Goal: Task Accomplishment & Management: Manage account settings

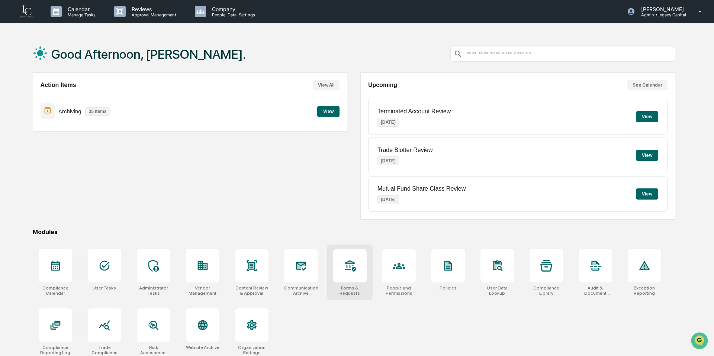
click at [355, 275] on div at bounding box center [349, 265] width 33 height 33
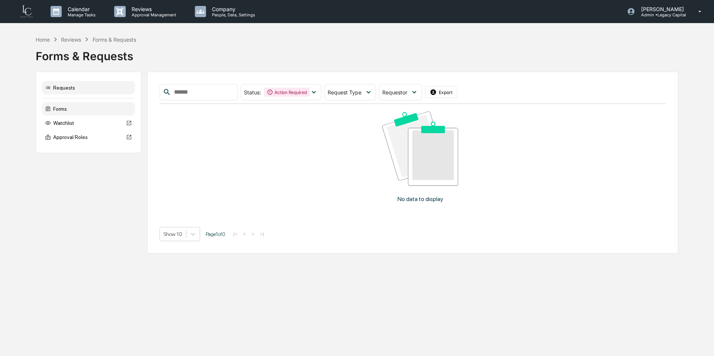
click at [92, 114] on div "Forms" at bounding box center [88, 108] width 93 height 13
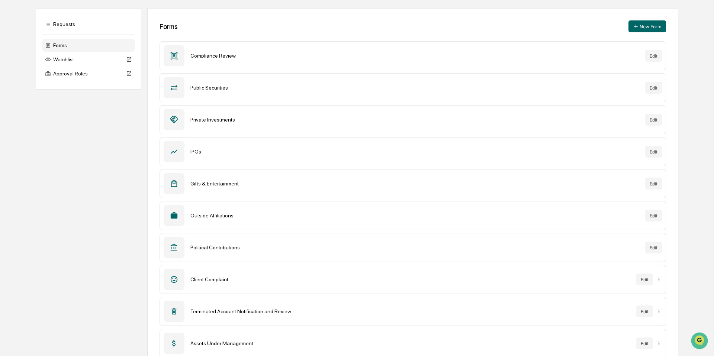
scroll to position [81, 0]
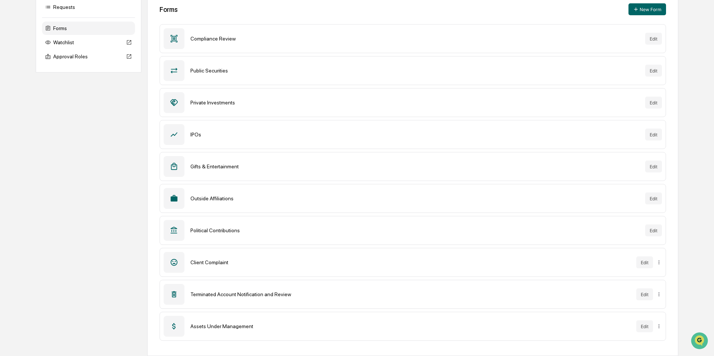
click at [231, 194] on div "Outside Affiliations Edit" at bounding box center [412, 198] width 506 height 29
click at [655, 198] on button "Edit" at bounding box center [653, 199] width 17 height 12
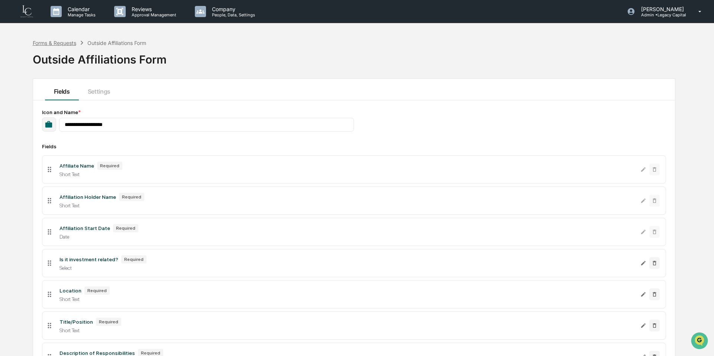
click at [66, 41] on div "Forms & Requests" at bounding box center [54, 43] width 43 height 6
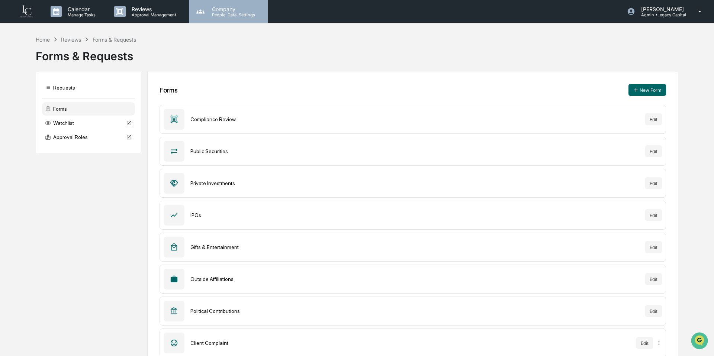
click at [218, 12] on p "People, Data, Settings" at bounding box center [232, 14] width 53 height 5
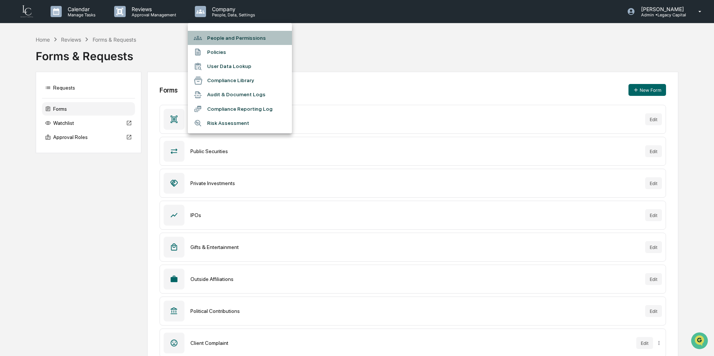
click at [248, 41] on li "People and Permissions" at bounding box center [240, 38] width 104 height 14
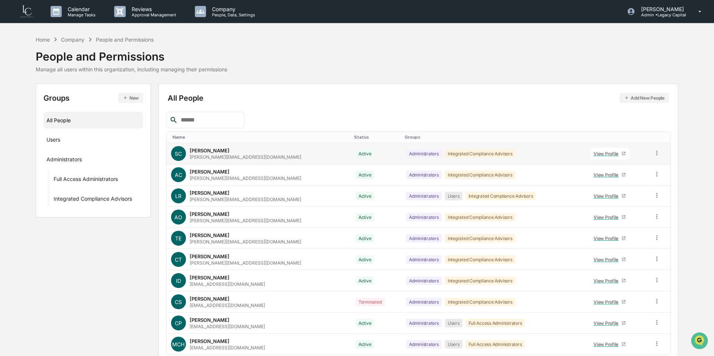
click at [656, 154] on icon at bounding box center [656, 152] width 7 height 7
click at [649, 166] on div "Groups & Permissions" at bounding box center [623, 165] width 62 height 9
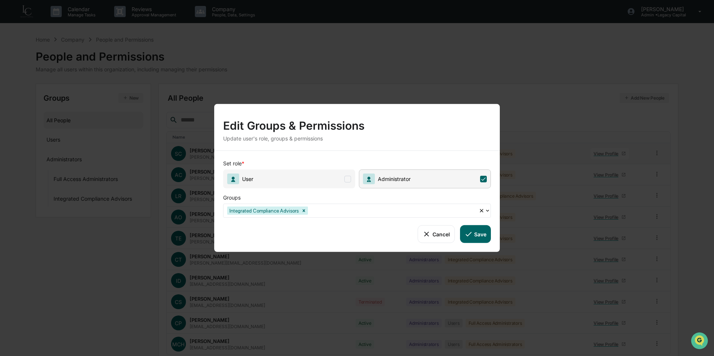
click at [327, 180] on span "User" at bounding box center [289, 178] width 132 height 19
click at [473, 237] on button "Save" at bounding box center [475, 234] width 31 height 18
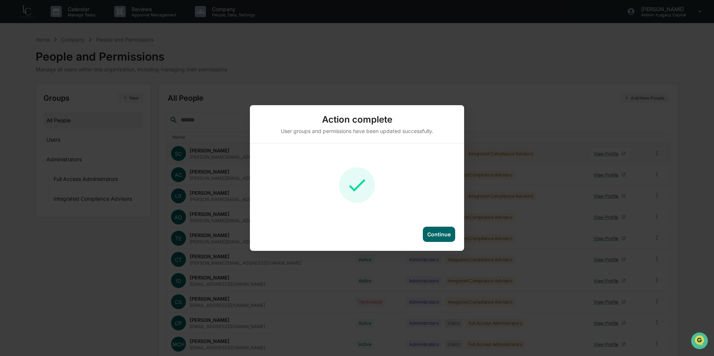
click at [435, 234] on div "Continue" at bounding box center [438, 234] width 23 height 6
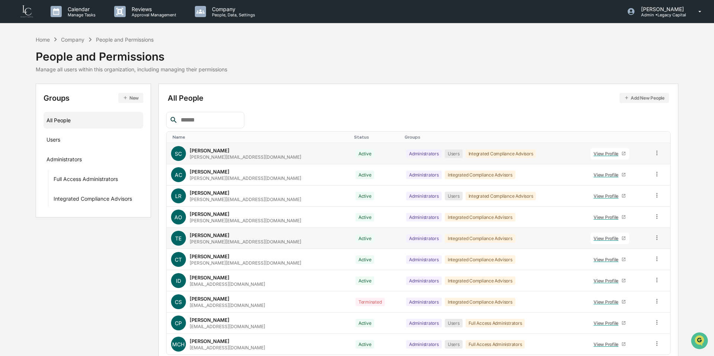
click at [401, 228] on td "Administrators Integrated Compliance Advisors" at bounding box center [493, 238] width 184 height 21
click at [660, 15] on p "Admin • Legacy Capital" at bounding box center [661, 14] width 52 height 5
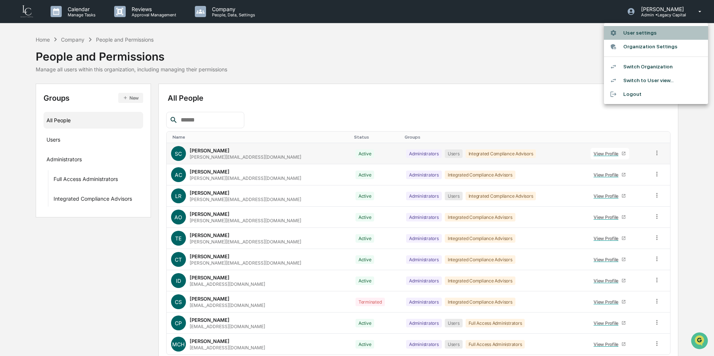
click at [658, 36] on li "User settings" at bounding box center [656, 33] width 104 height 14
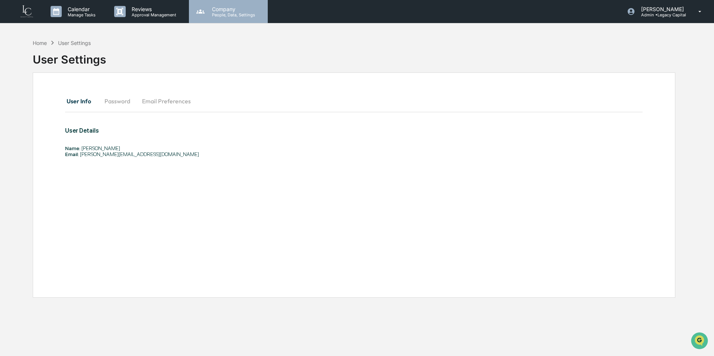
click at [241, 16] on p "People, Data, Settings" at bounding box center [232, 14] width 53 height 5
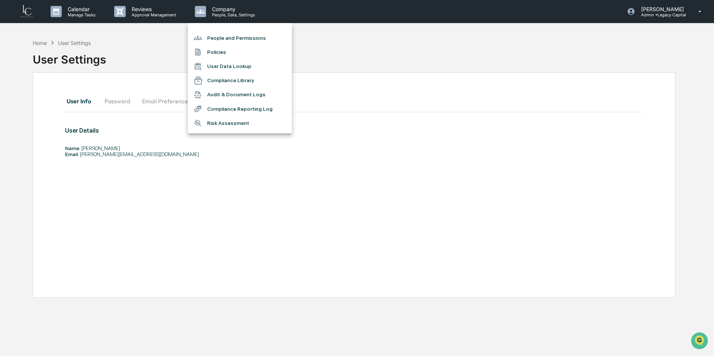
click at [377, 52] on div at bounding box center [357, 178] width 714 height 356
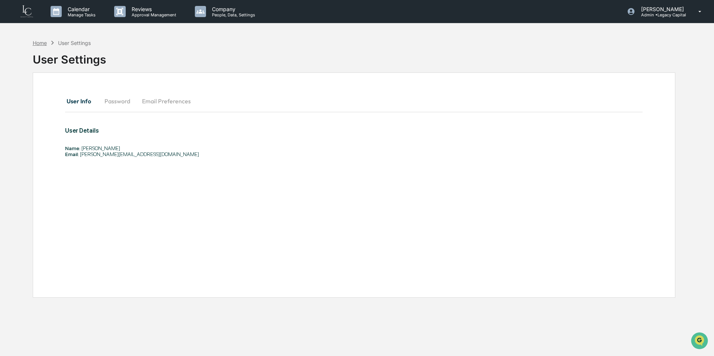
click at [38, 41] on div "Home" at bounding box center [40, 43] width 14 height 6
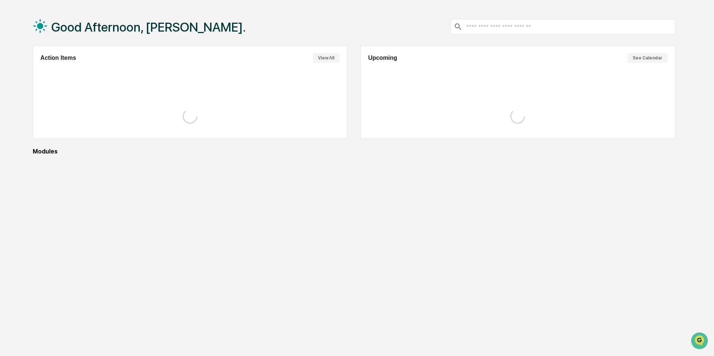
scroll to position [35, 0]
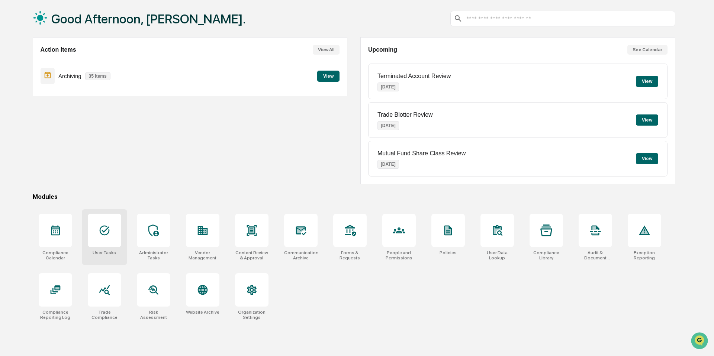
click at [107, 232] on icon at bounding box center [104, 230] width 12 height 12
